Goal: Transaction & Acquisition: Subscribe to service/newsletter

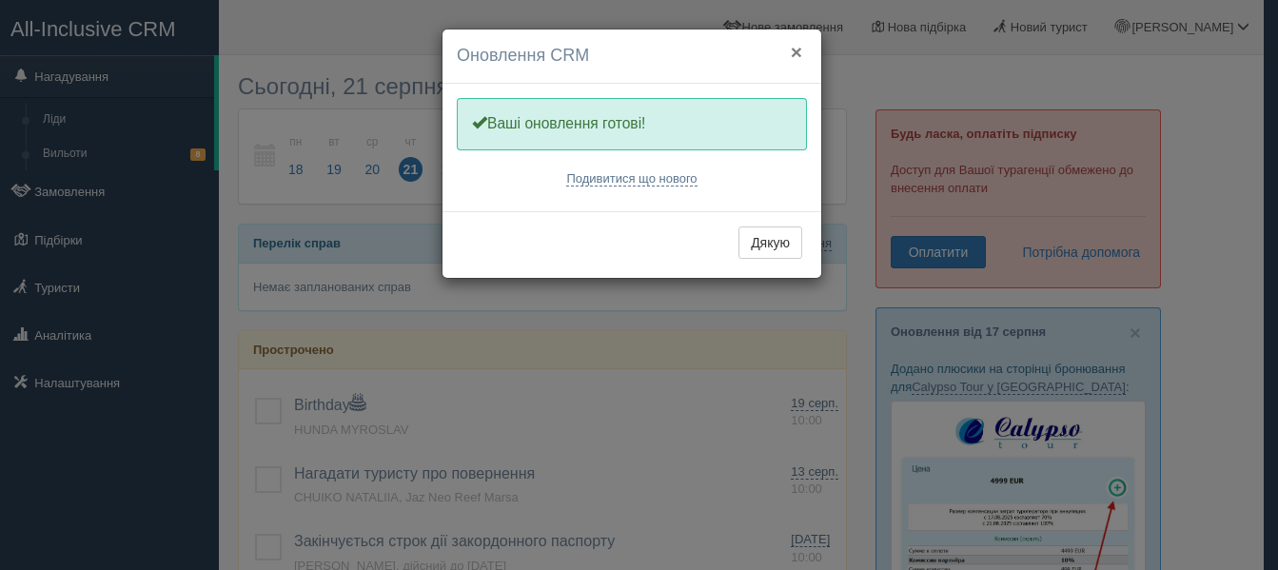
click at [792, 53] on button "×" at bounding box center [796, 52] width 11 height 20
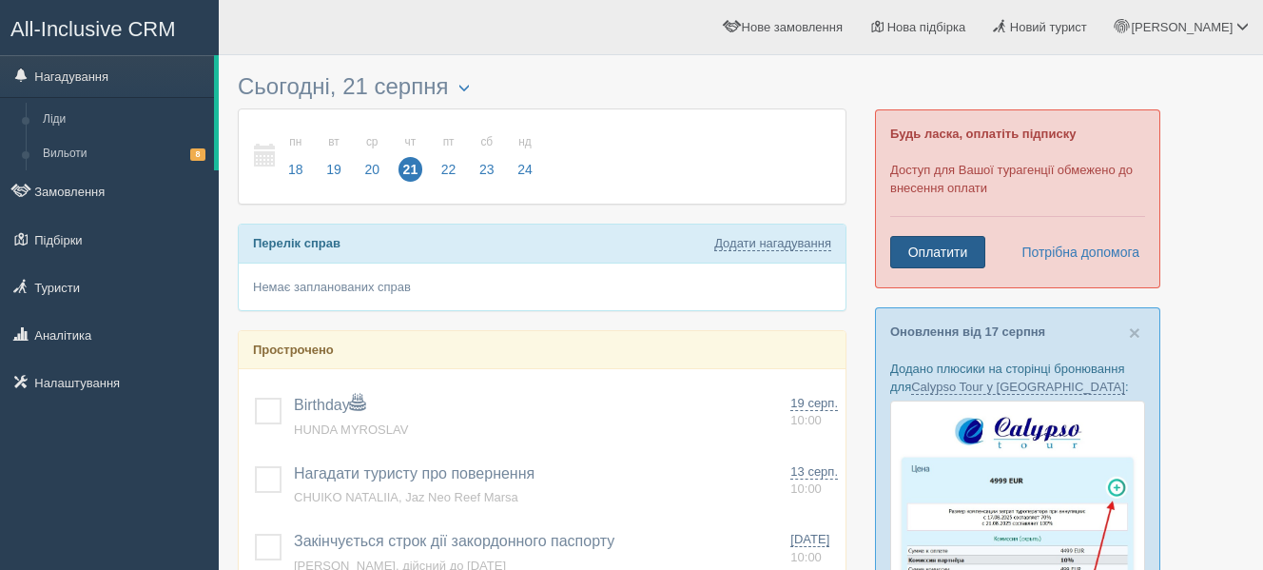
click at [927, 247] on link "Оплатити" at bounding box center [937, 252] width 95 height 32
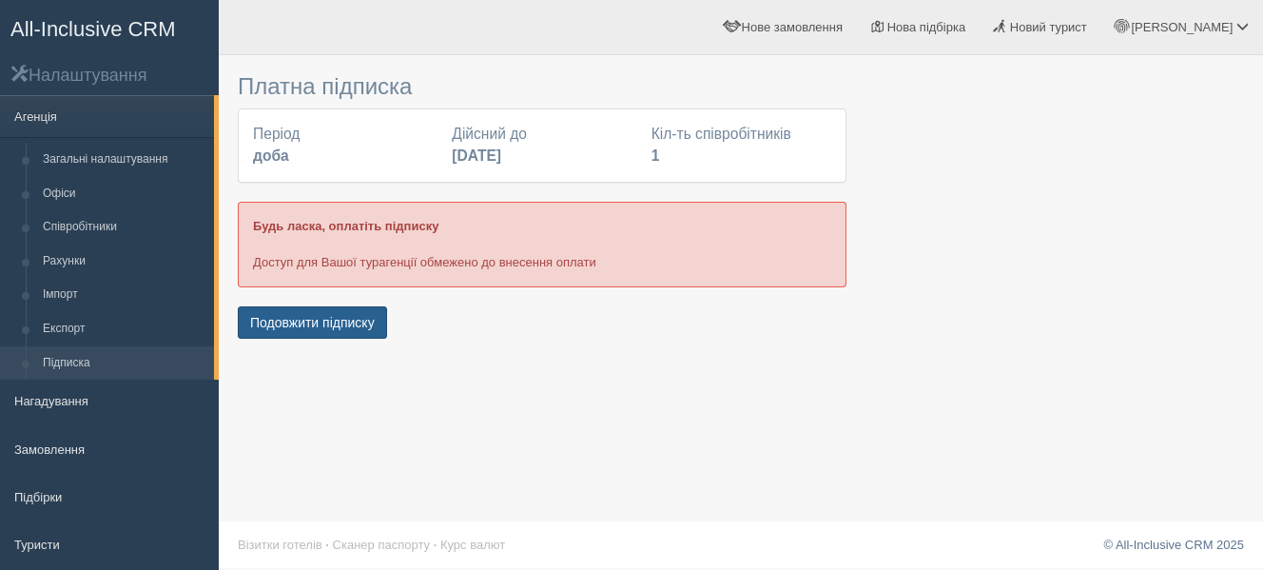
click at [333, 322] on button "Подовжити підписку" at bounding box center [312, 322] width 149 height 32
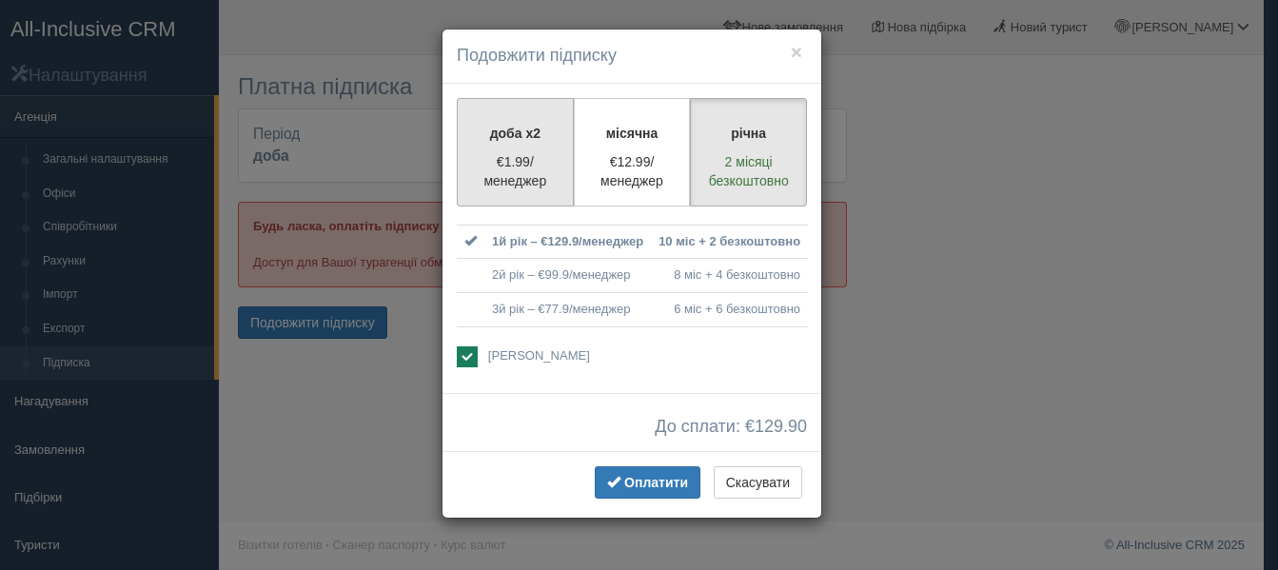
click at [516, 170] on p "€1.99/менеджер" at bounding box center [515, 171] width 92 height 38
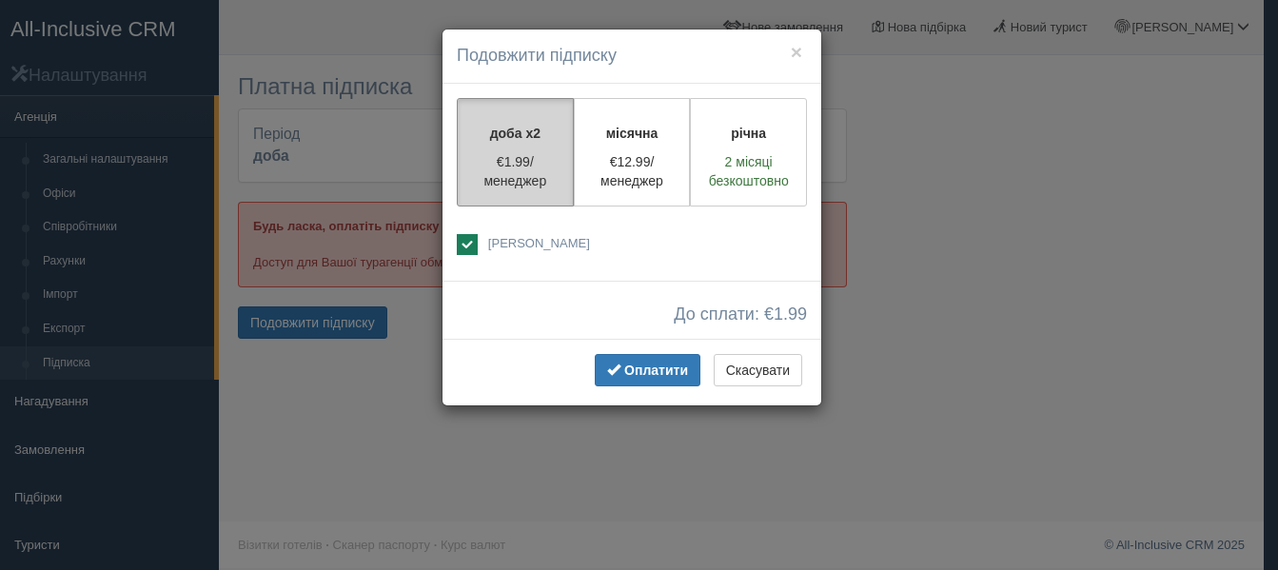
radio input "true"
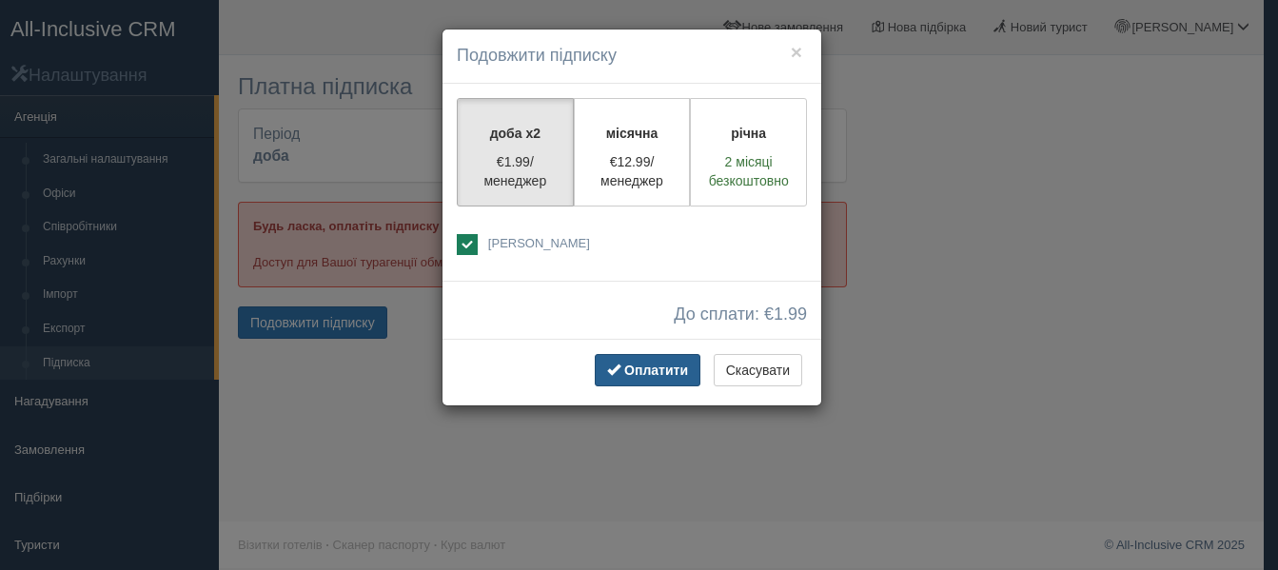
click at [657, 369] on span "Оплатити" at bounding box center [656, 369] width 64 height 15
